Goal: Check status: Check status

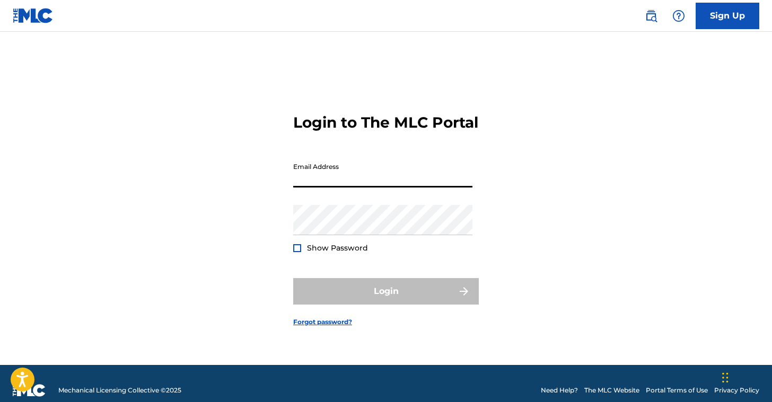
click at [348, 188] on input "Email Address" at bounding box center [382, 172] width 179 height 30
type input "[PERSON_NAME][EMAIL_ADDRESS][DOMAIN_NAME]"
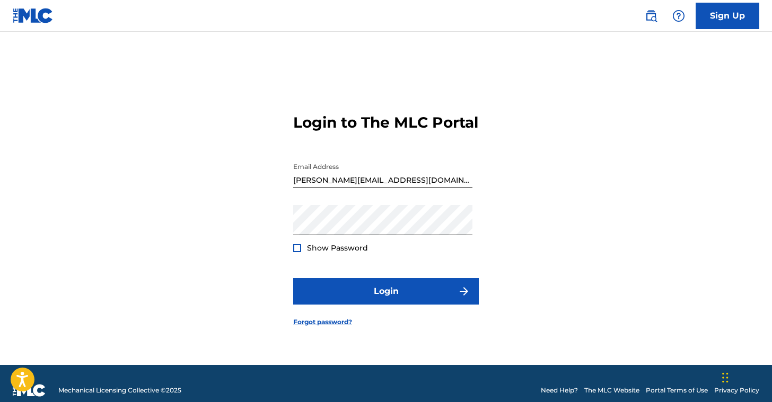
click at [298, 252] on div at bounding box center [297, 248] width 8 height 8
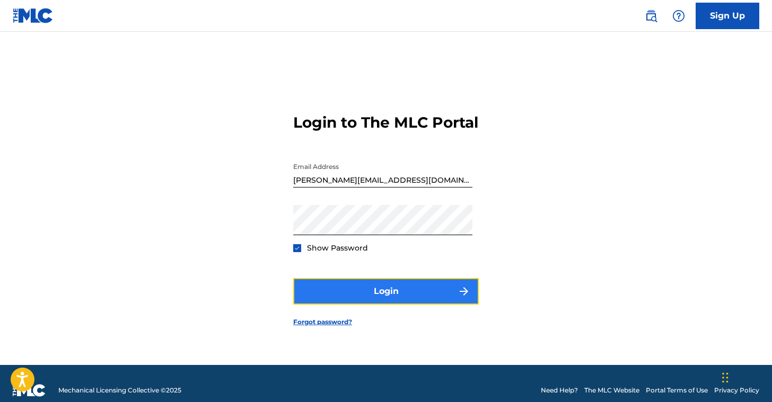
click at [389, 298] on button "Login" at bounding box center [385, 291] width 185 height 26
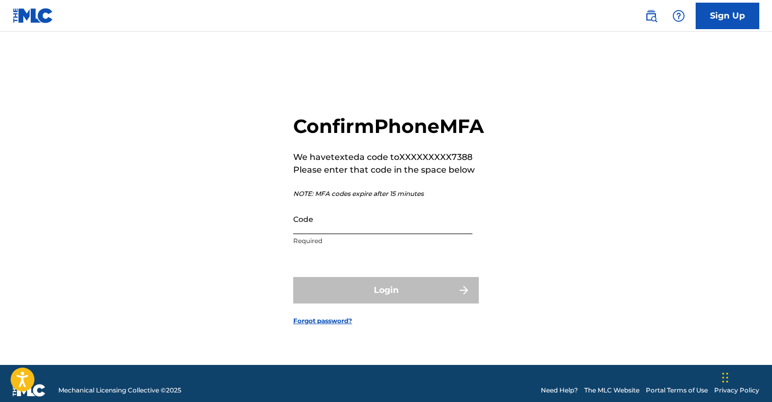
click at [348, 234] on input "Code" at bounding box center [382, 219] width 179 height 30
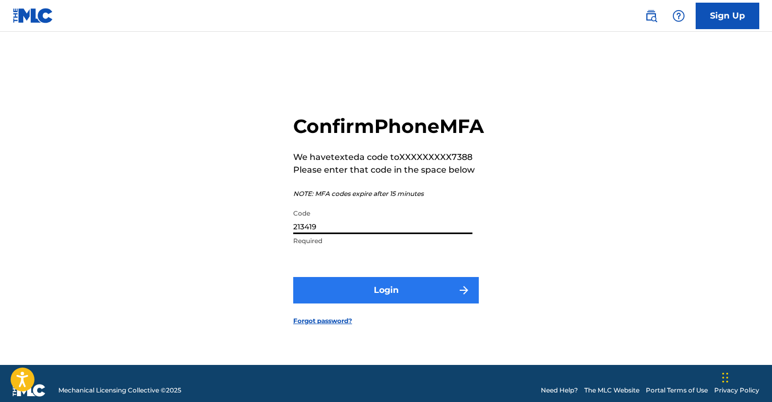
type input "213419"
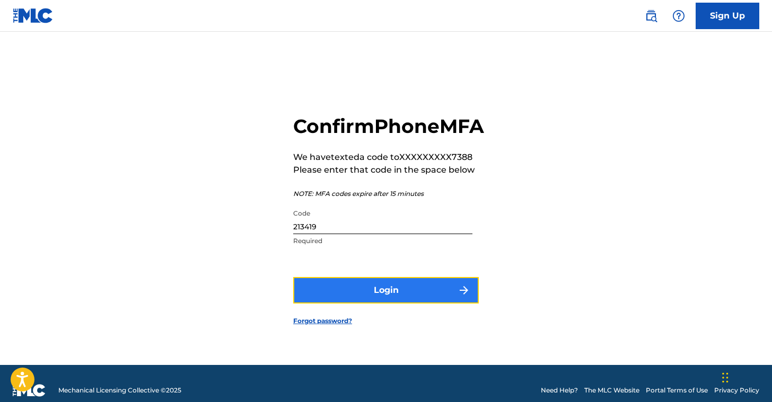
click at [382, 299] on button "Login" at bounding box center [385, 290] width 185 height 26
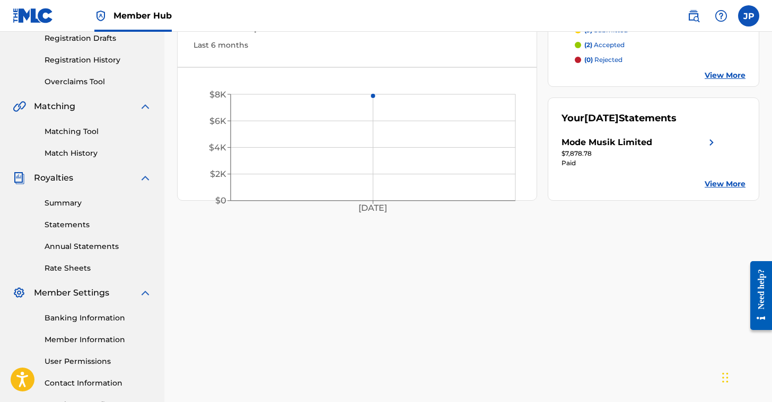
scroll to position [181, 0]
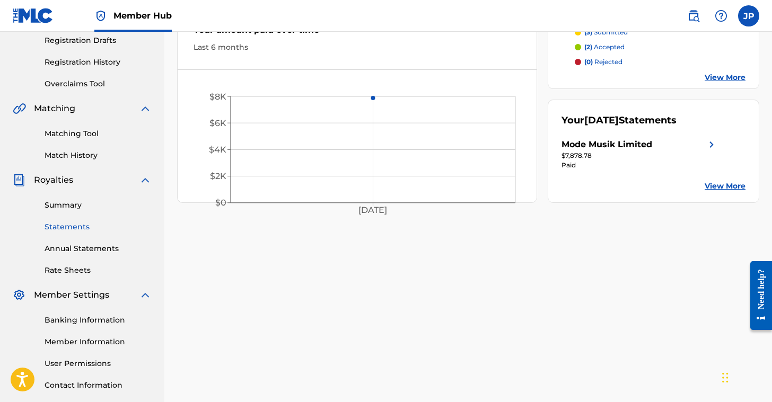
click at [75, 227] on link "Statements" at bounding box center [98, 226] width 107 height 11
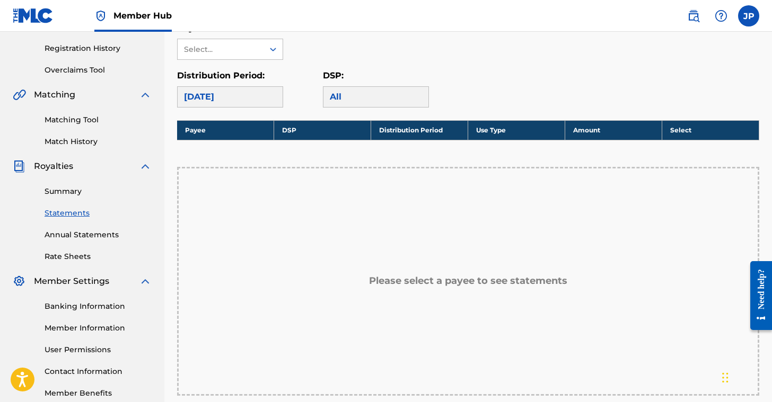
scroll to position [193, 0]
